Goal: Navigation & Orientation: Find specific page/section

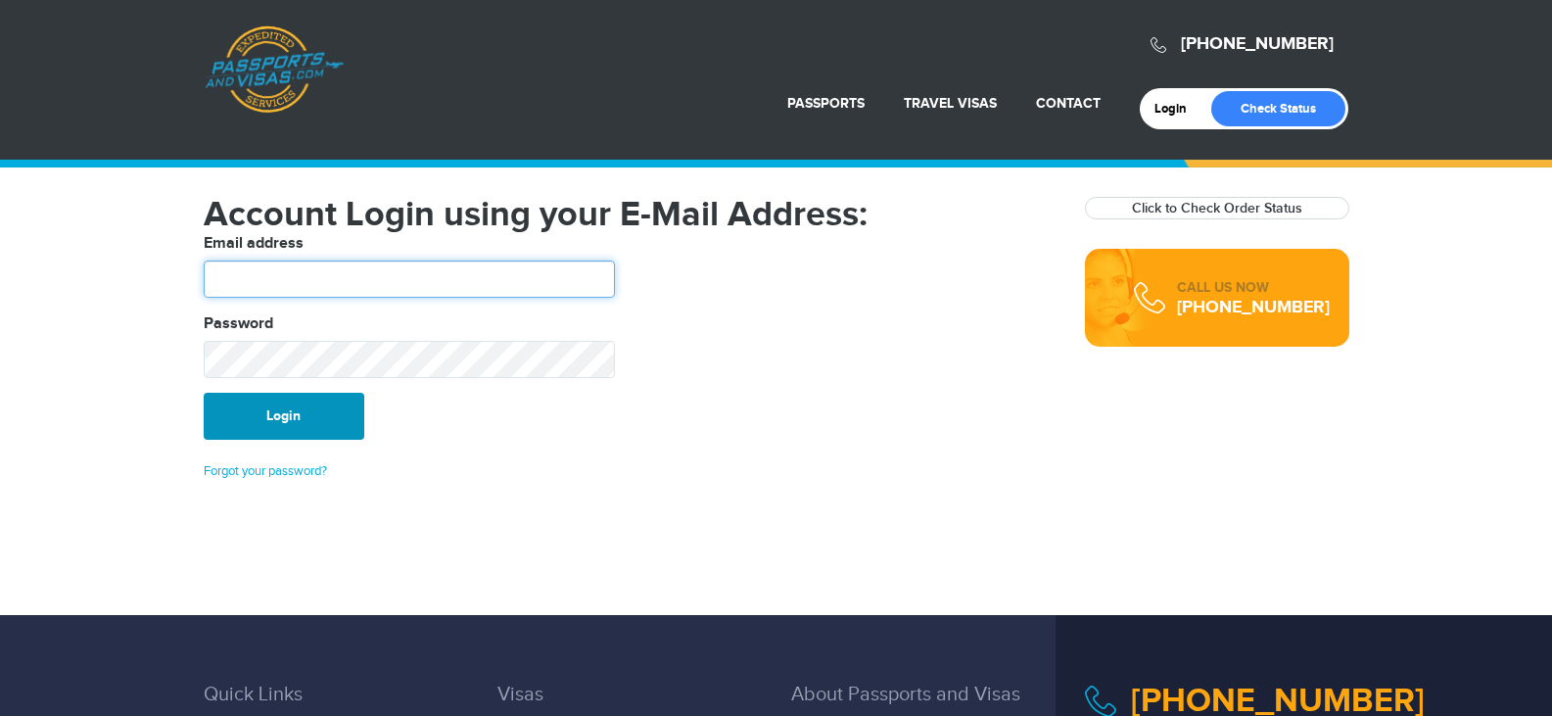
type input "*******"
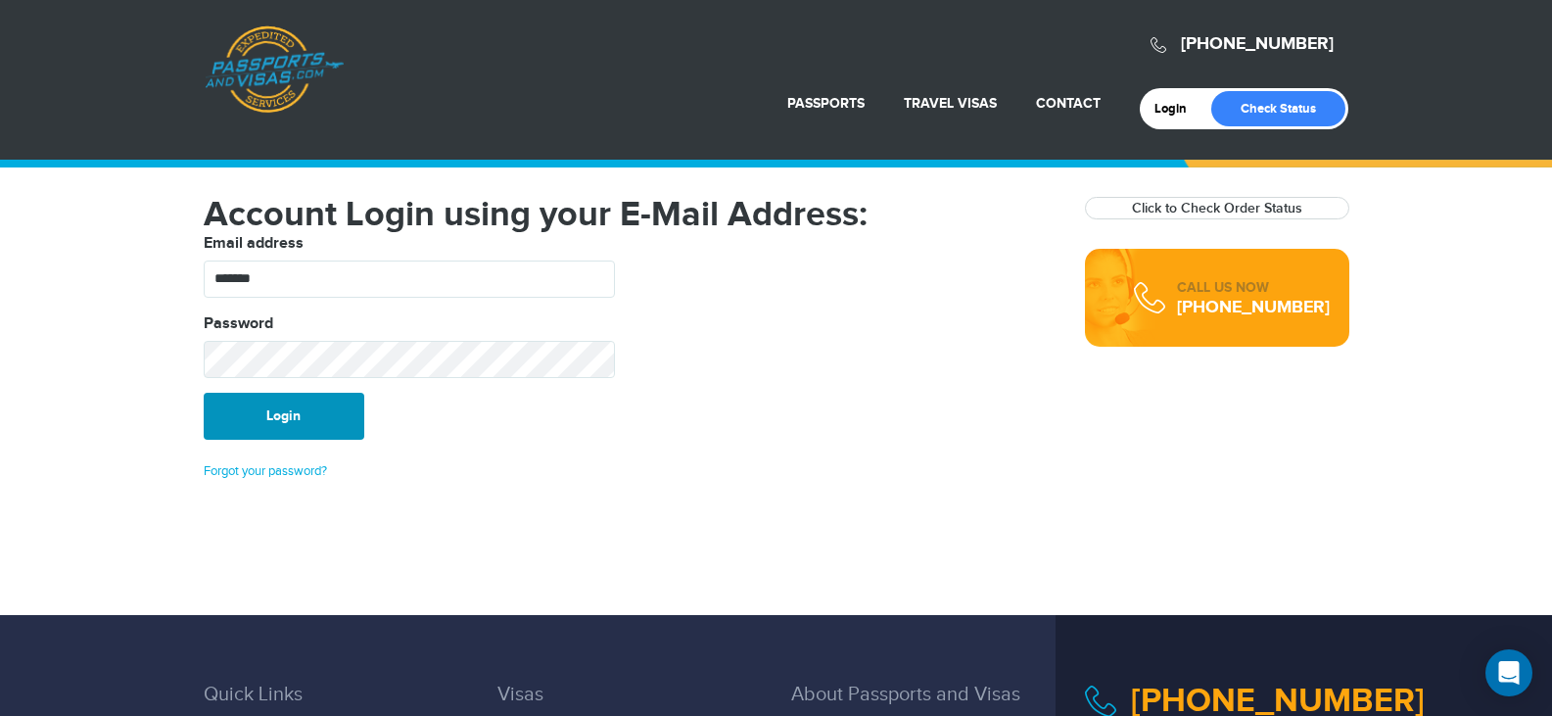
click at [257, 427] on button "Login" at bounding box center [284, 416] width 161 height 47
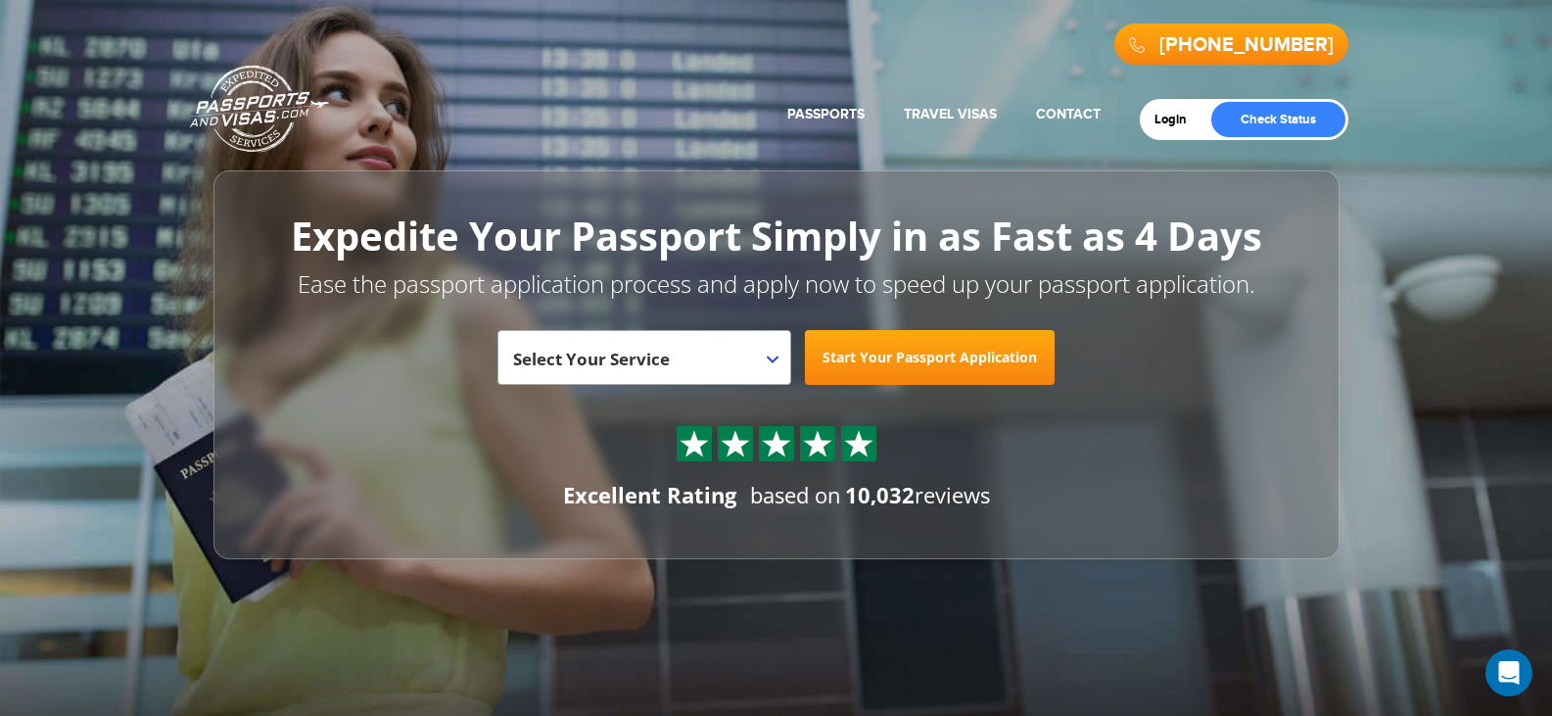
click at [1409, 393] on header "800-860-8610 Passports & Visas.com Get Passport Get Visa Login Check Status Pas…" at bounding box center [776, 279] width 1552 height 559
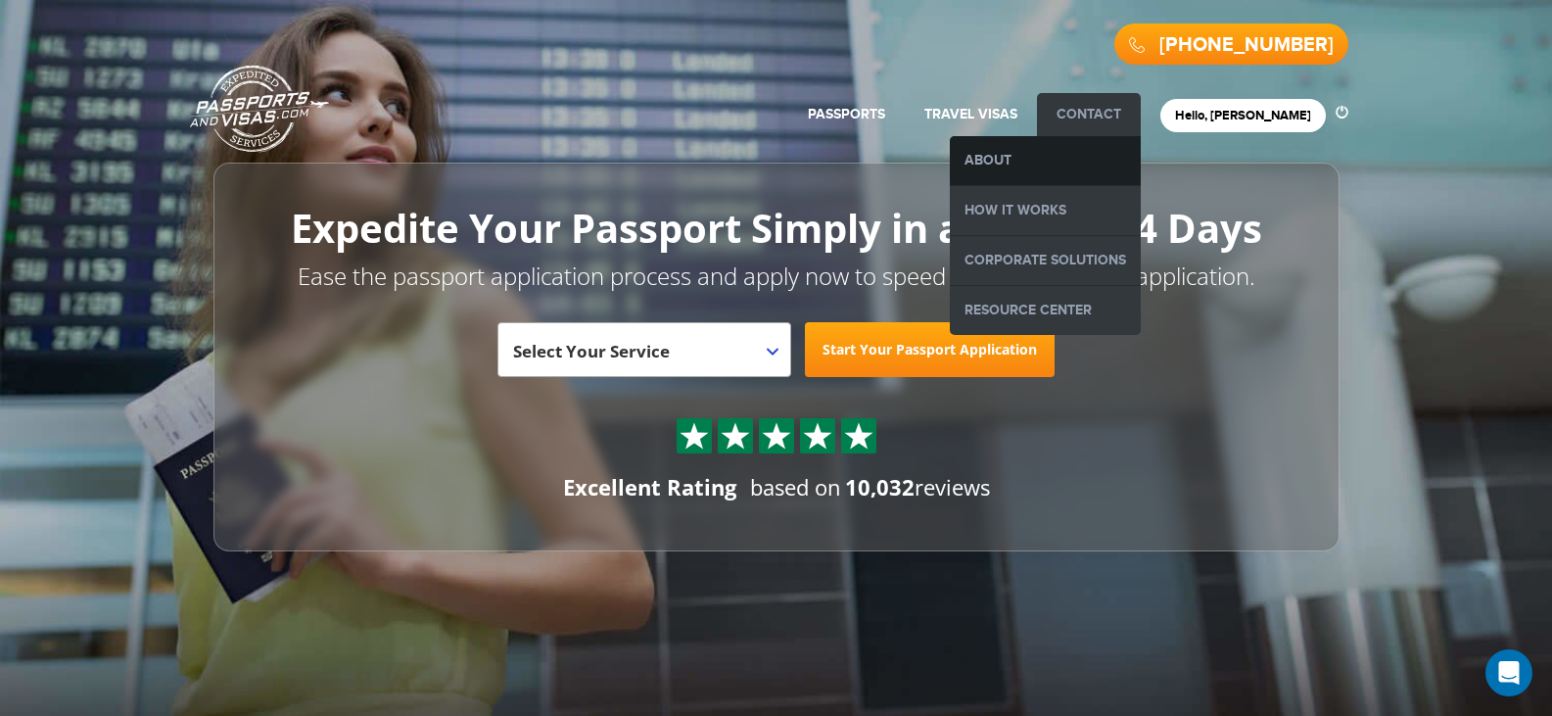
click at [1123, 160] on link "About" at bounding box center [1045, 160] width 191 height 49
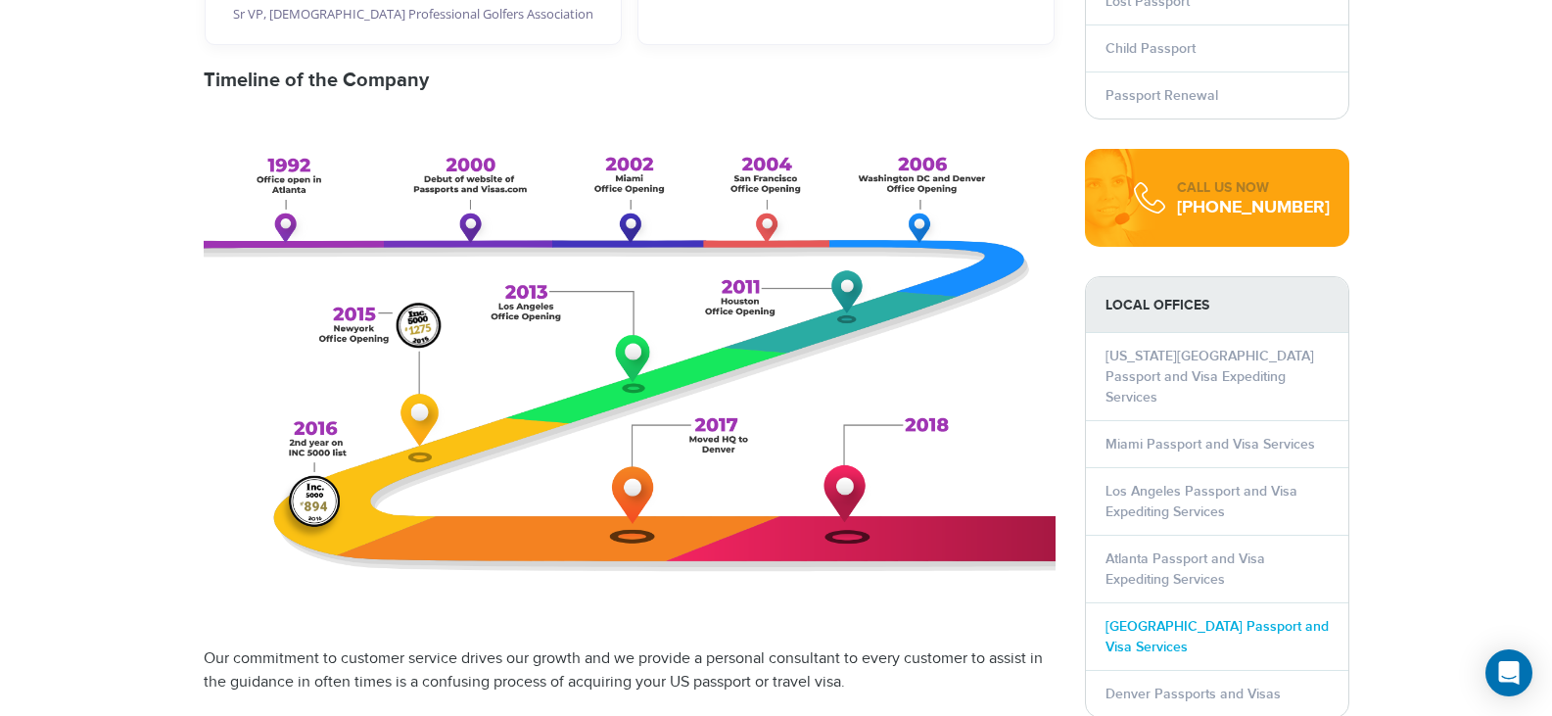
scroll to position [979, 0]
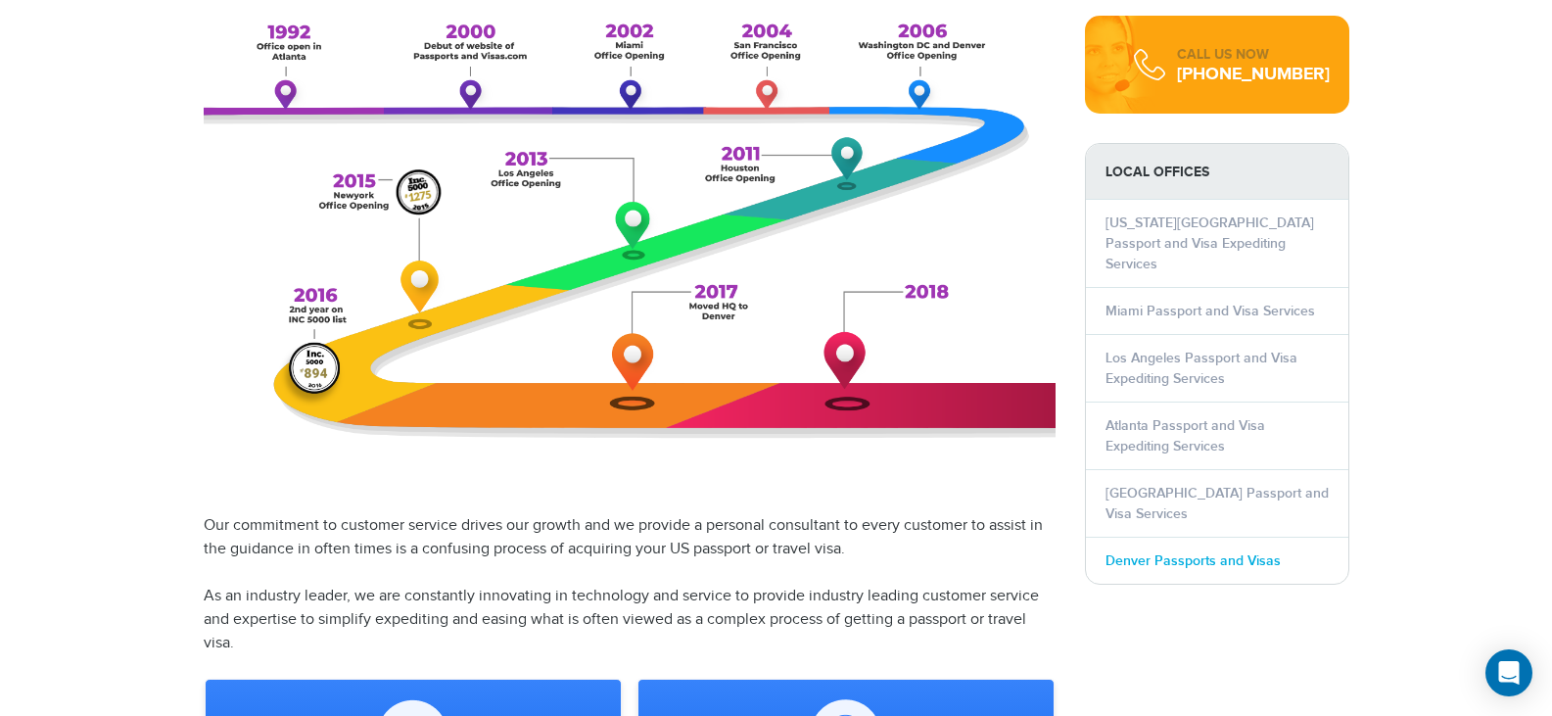
click at [1147, 552] on link "Denver Passports and Visas" at bounding box center [1192, 560] width 175 height 17
